Goal: Information Seeking & Learning: Check status

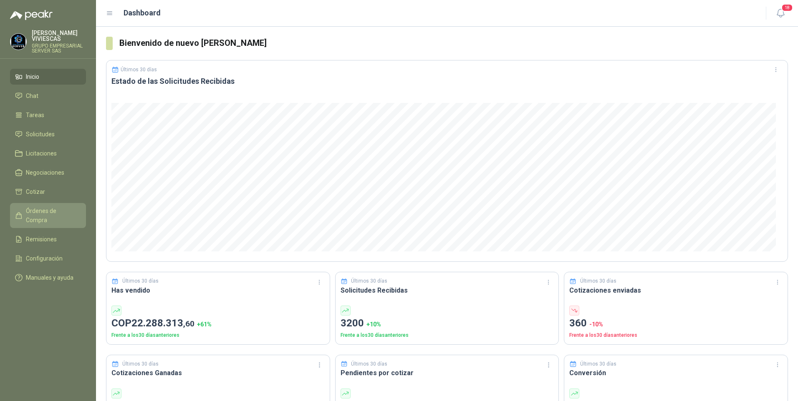
click at [41, 214] on span "Órdenes de Compra" at bounding box center [52, 215] width 52 height 18
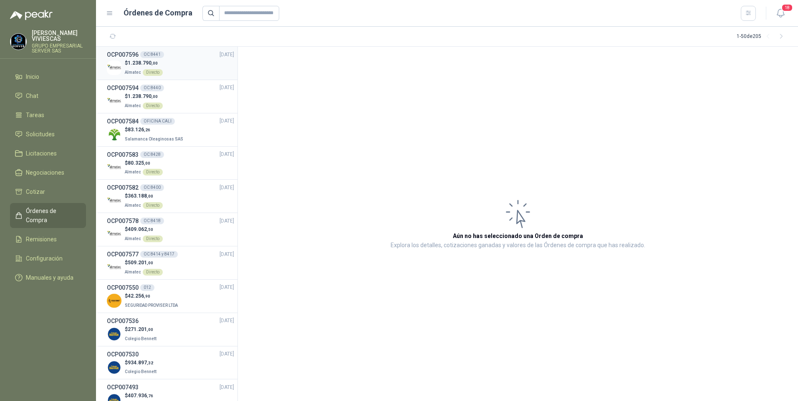
click at [134, 60] on span "1.238.790 ,00" at bounding box center [143, 63] width 30 height 6
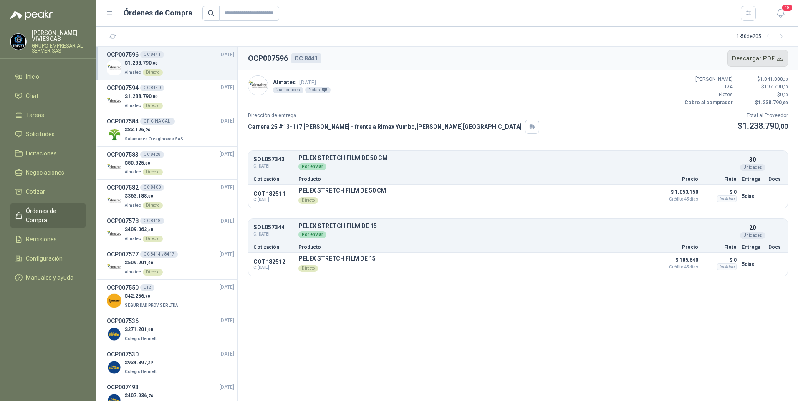
click at [757, 58] on button "Descargar PDF" at bounding box center [757, 58] width 61 height 17
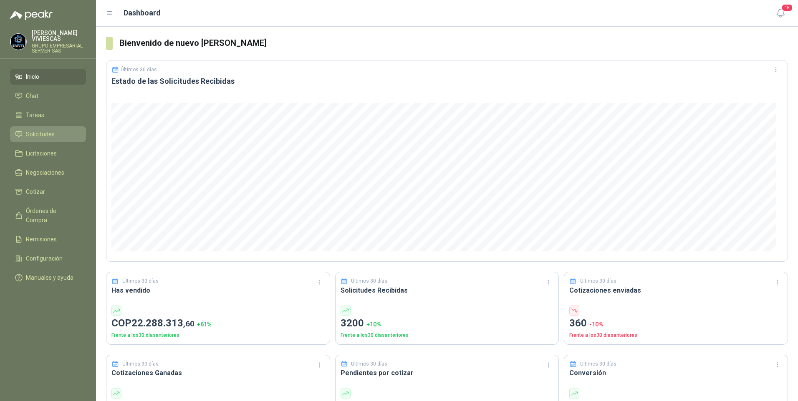
click at [25, 133] on li "Solicitudes" at bounding box center [48, 134] width 66 height 9
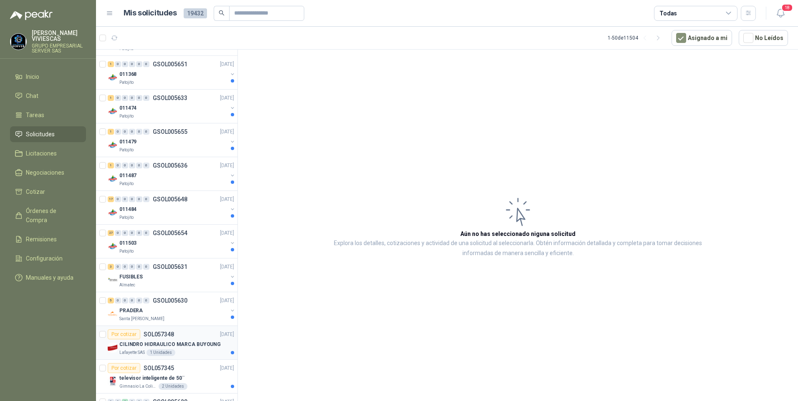
scroll to position [667, 0]
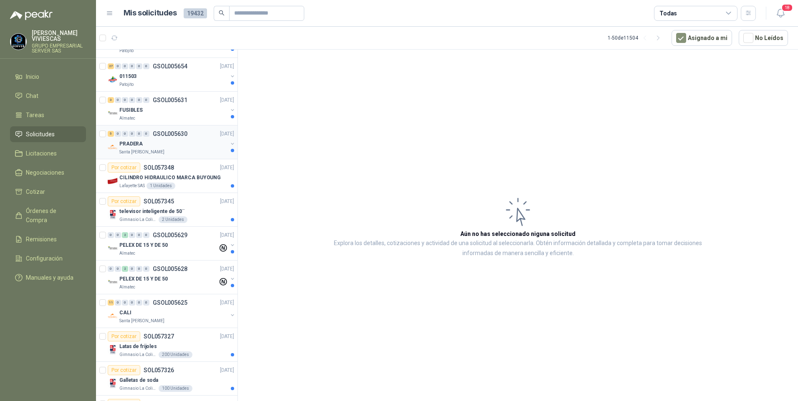
click at [141, 148] on div "PRADERA" at bounding box center [173, 144] width 108 height 10
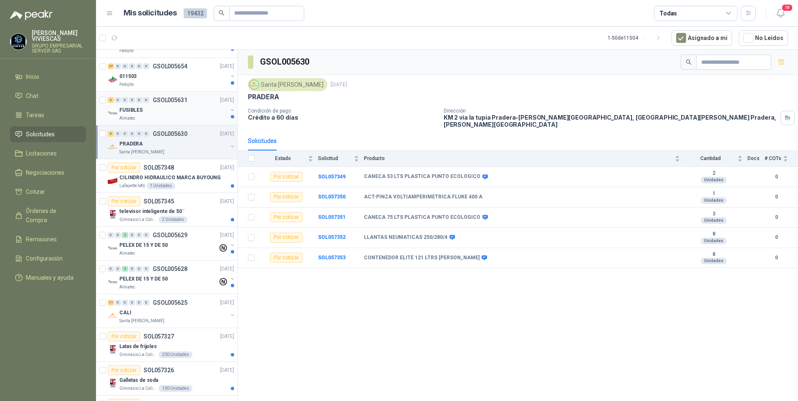
click at [133, 115] on p "Almatec" at bounding box center [127, 118] width 16 height 7
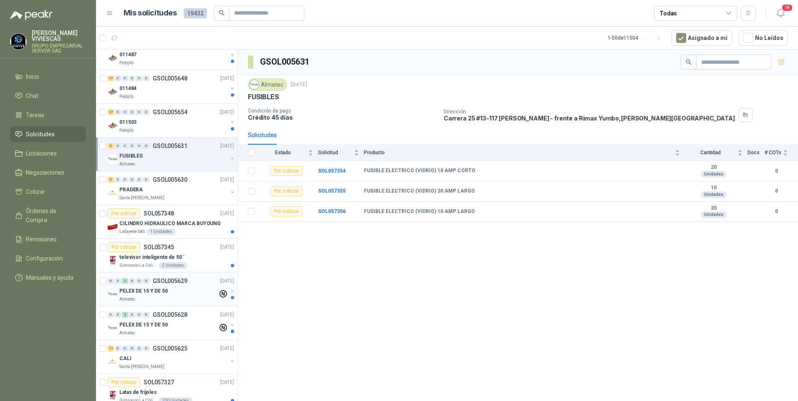
scroll to position [626, 0]
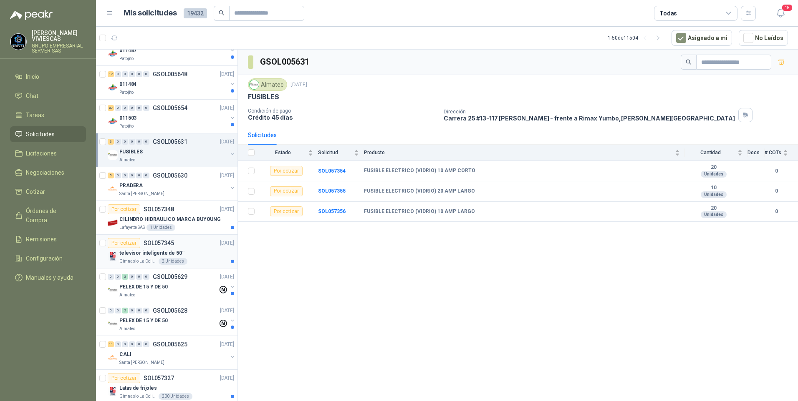
click at [141, 250] on p "televisor inteligente de 50¨" at bounding box center [151, 253] width 65 height 8
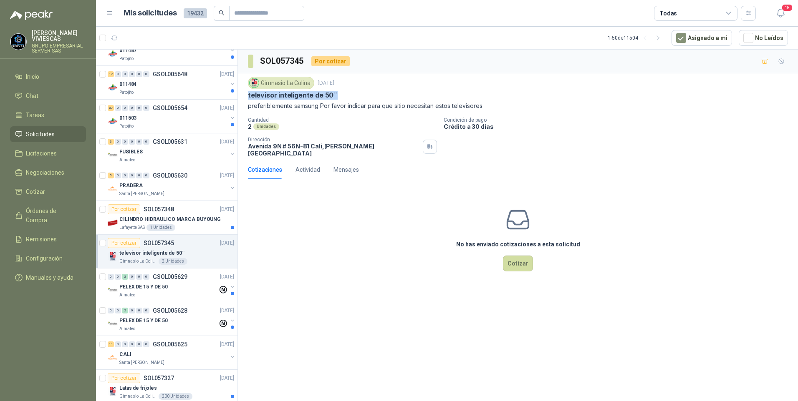
drag, startPoint x: 248, startPoint y: 97, endPoint x: 342, endPoint y: 93, distance: 94.8
click at [342, 93] on div "televisor inteligente de 50¨" at bounding box center [518, 95] width 540 height 9
drag, startPoint x: 342, startPoint y: 93, endPoint x: 322, endPoint y: 93, distance: 20.9
copy p "televisor inteligente de 50¨"
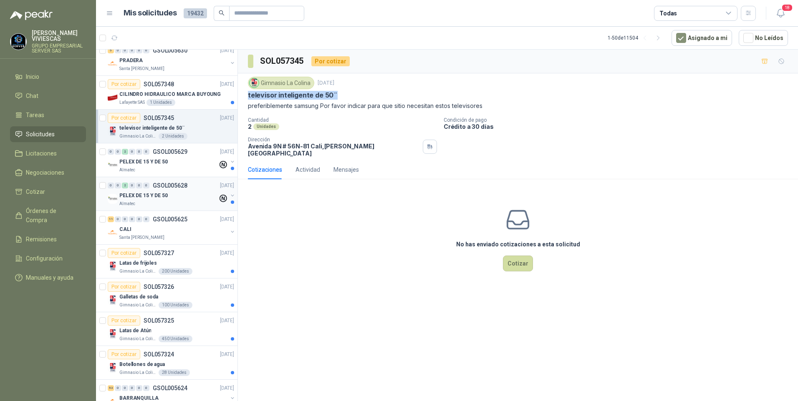
scroll to position [918, 0]
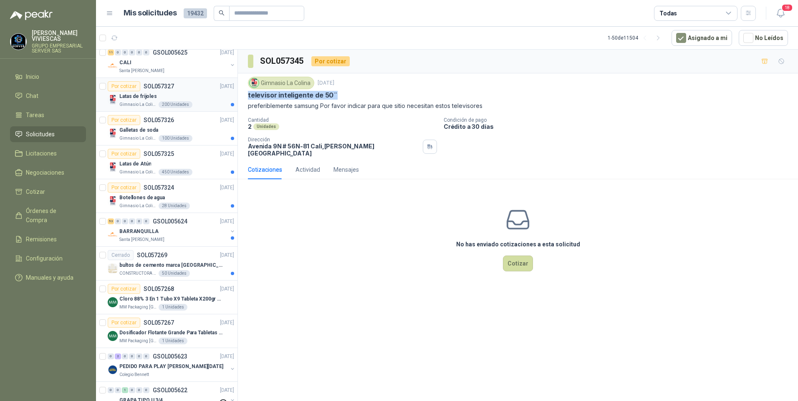
click at [141, 99] on p "Latas de frijoles" at bounding box center [138, 97] width 38 height 8
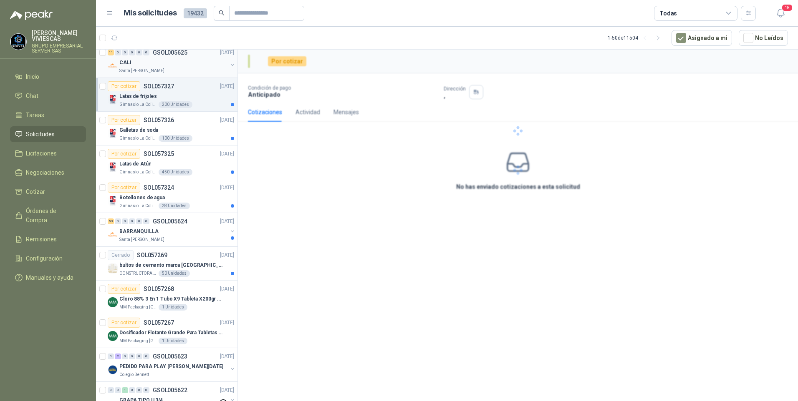
click at [138, 62] on div "CALI" at bounding box center [173, 63] width 108 height 10
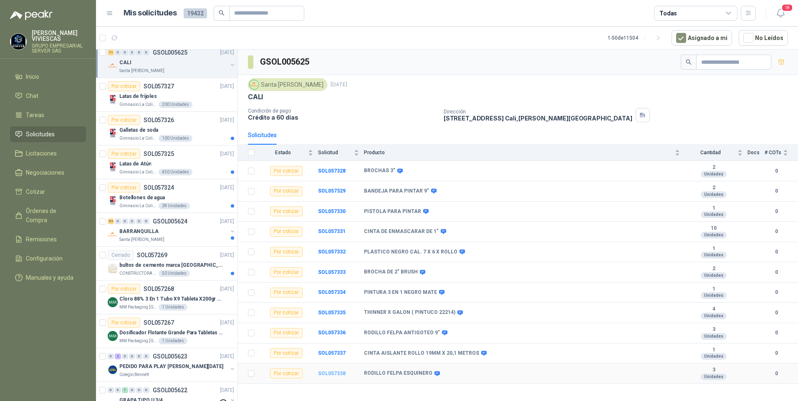
click at [334, 373] on b "SOL057338" at bounding box center [332, 374] width 28 height 6
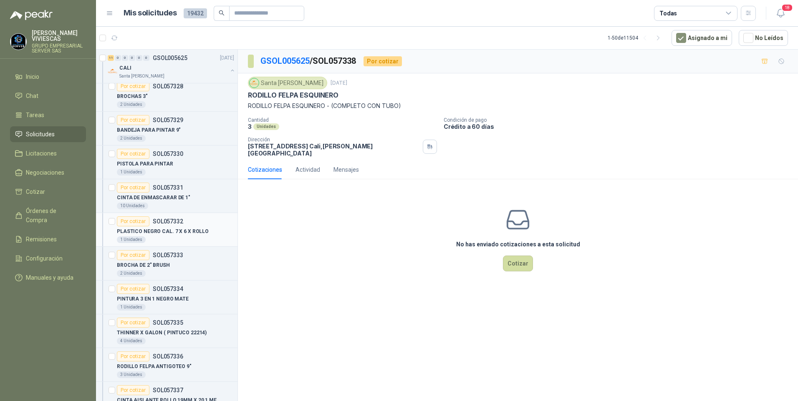
click at [149, 234] on p "PLASTICO NEGRO CAL. 7 X 6 X ROLLO" at bounding box center [163, 232] width 92 height 8
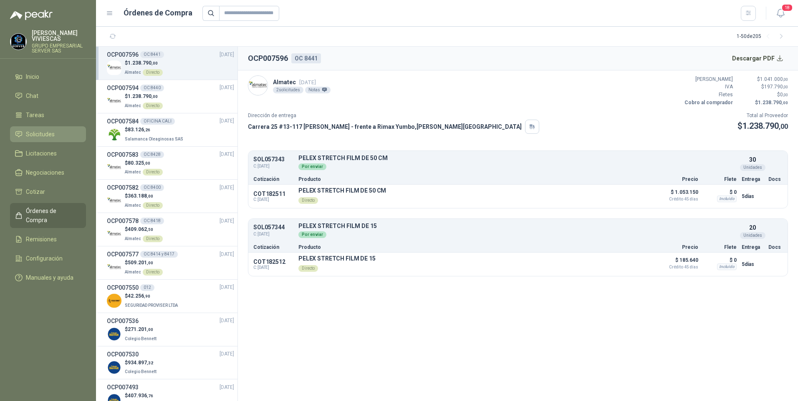
click at [41, 133] on span "Solicitudes" at bounding box center [40, 134] width 29 height 9
